Goal: Information Seeking & Learning: Learn about a topic

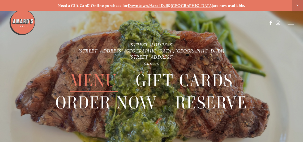
click at [101, 81] on span "Menu" at bounding box center [94, 80] width 48 height 22
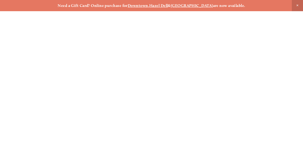
click at [101, 81] on span "Menu" at bounding box center [94, 80] width 48 height 22
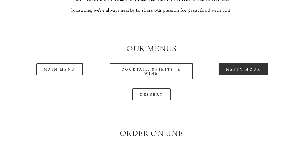
scroll to position [443, 0]
click at [247, 75] on link "Happy Hour" at bounding box center [244, 69] width 50 height 12
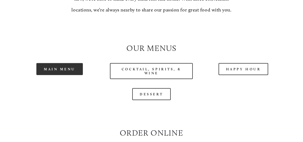
click at [69, 75] on link "Main Menu" at bounding box center [59, 69] width 47 height 12
